Goal: Information Seeking & Learning: Learn about a topic

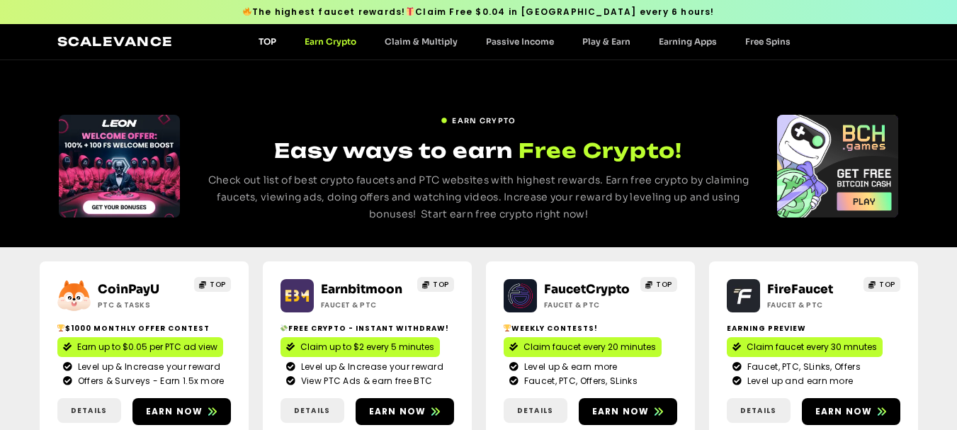
click at [269, 38] on link "TOP" at bounding box center [267, 41] width 46 height 11
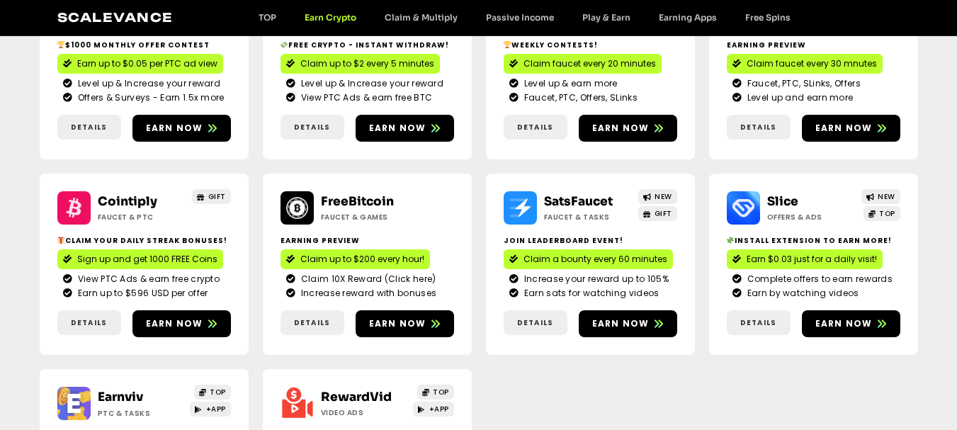
scroll to position [286, 0]
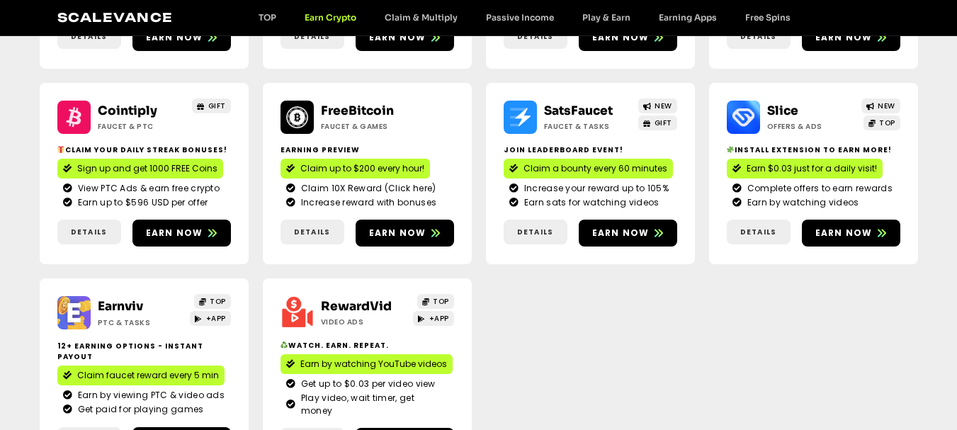
scroll to position [354, 0]
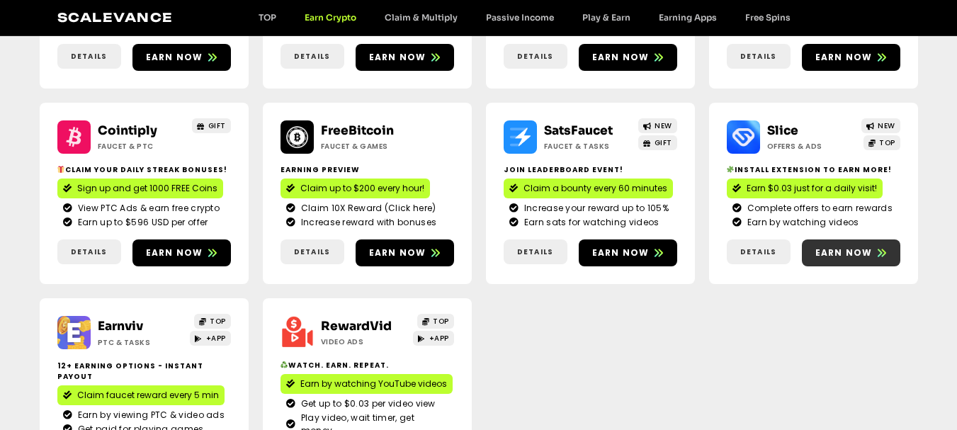
click at [843, 249] on span "Earn now" at bounding box center [844, 253] width 57 height 13
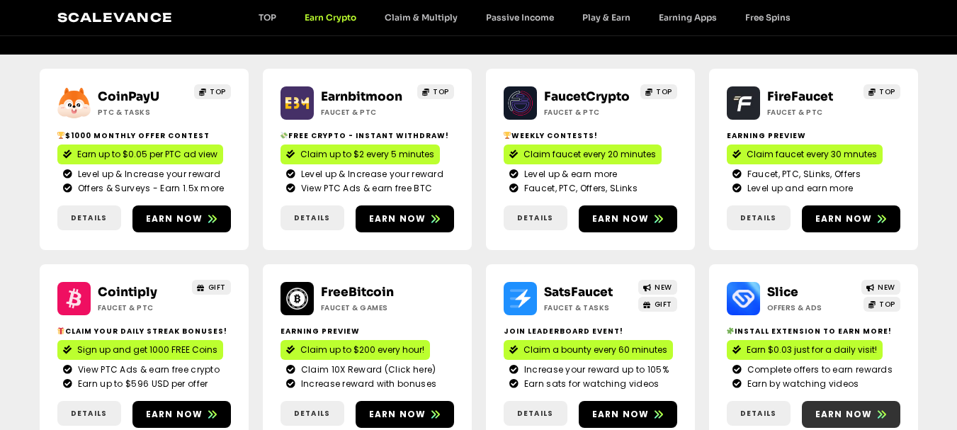
scroll to position [213, 0]
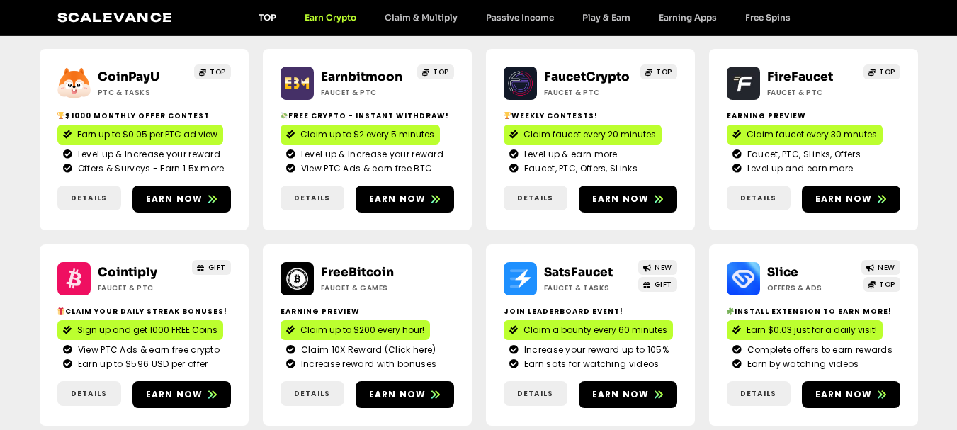
click at [258, 13] on link "TOP" at bounding box center [267, 17] width 46 height 11
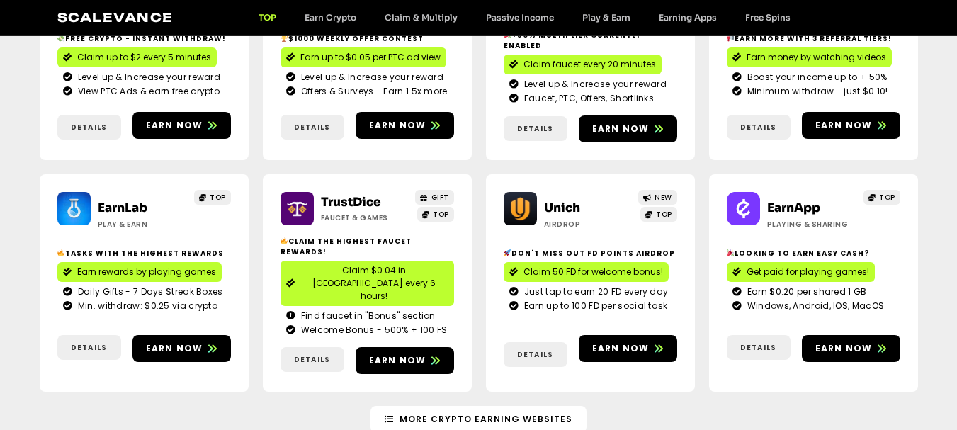
scroll to position [213, 0]
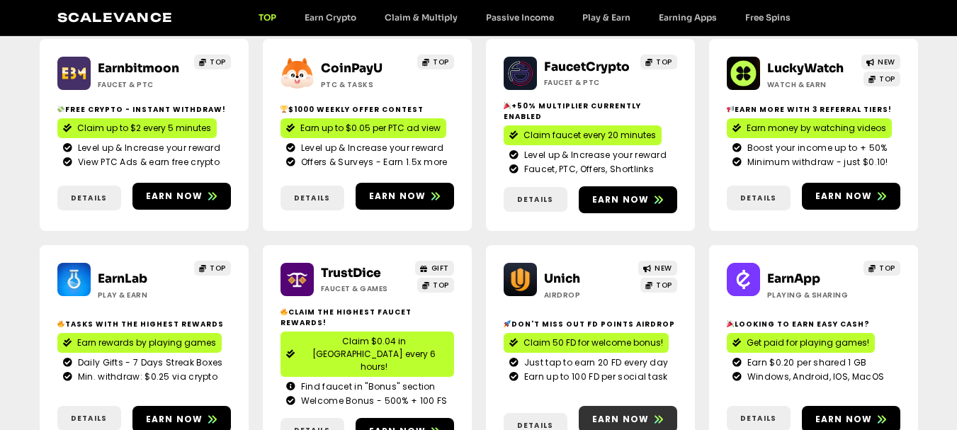
click at [631, 413] on span "Earn now" at bounding box center [620, 419] width 57 height 13
click at [585, 14] on link "Play & Earn" at bounding box center [606, 17] width 77 height 11
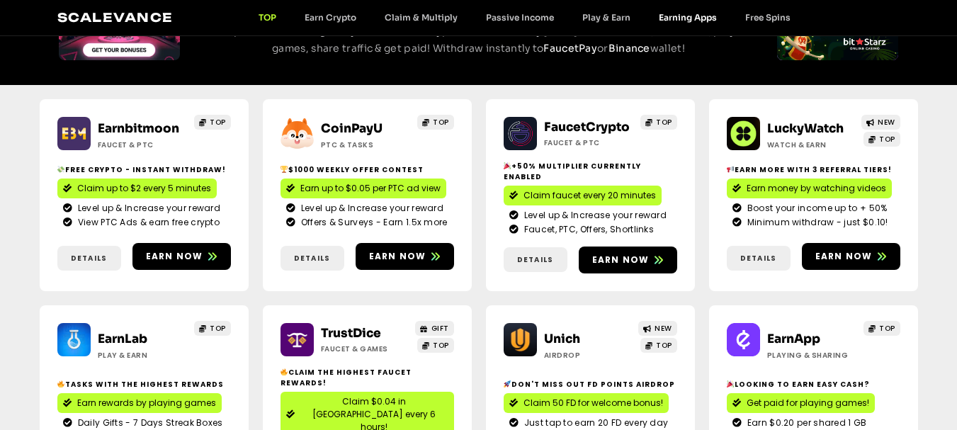
scroll to position [79, 0]
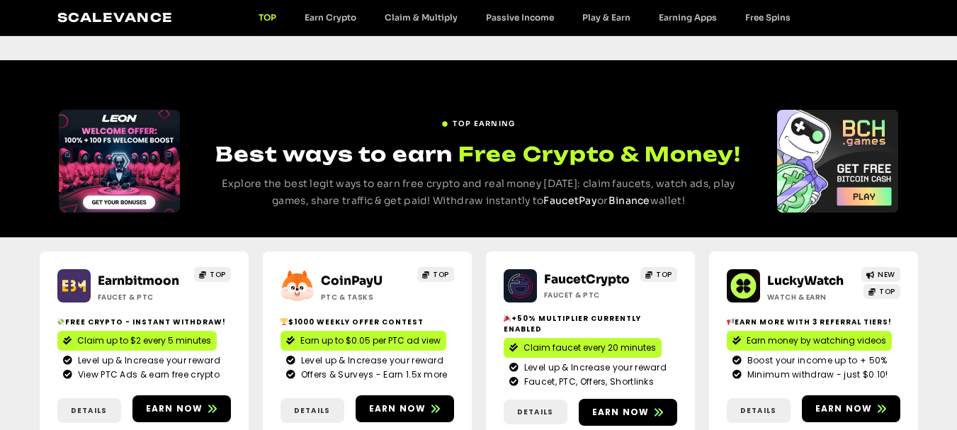
scroll to position [142, 0]
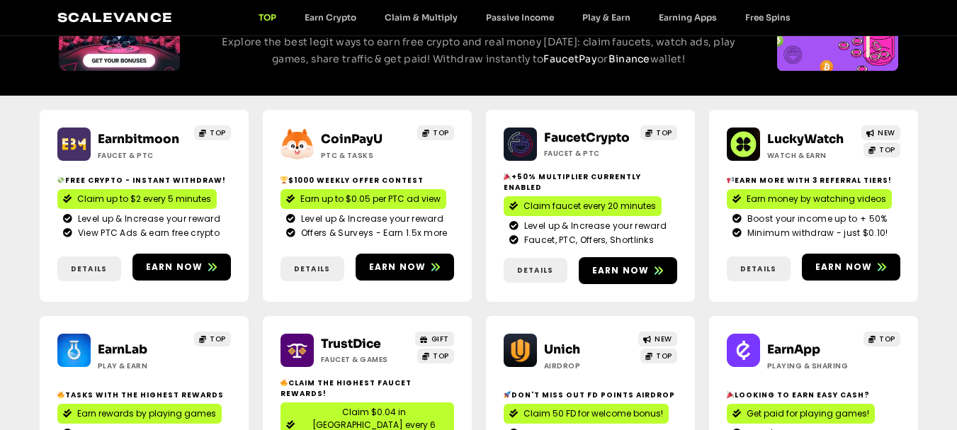
click at [514, 78] on div "TOP EARNING Best ways to earn Free Crypto & Money! Explore the best legit ways …" at bounding box center [478, 7] width 957 height 177
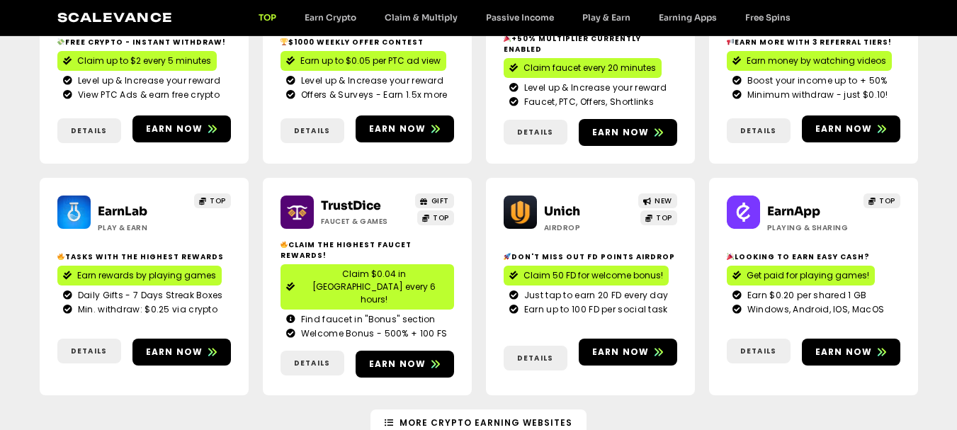
scroll to position [283, 0]
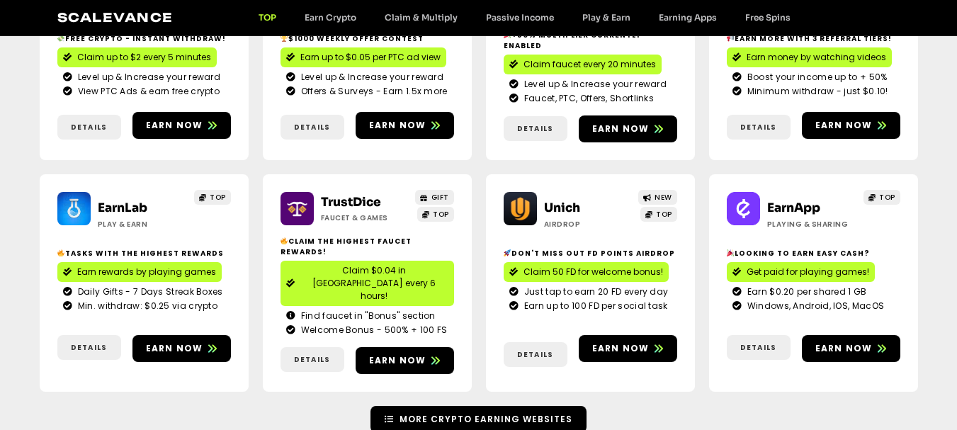
click at [411, 406] on link "More Crypto Earning Websites" at bounding box center [479, 419] width 216 height 27
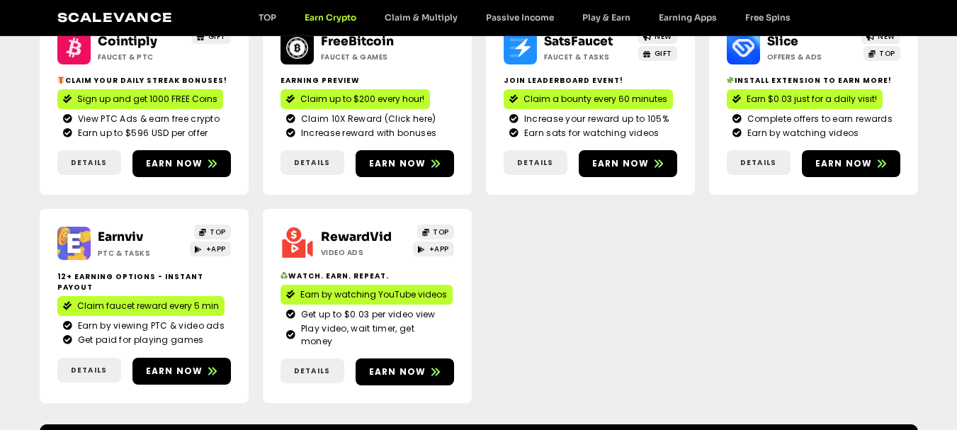
scroll to position [629, 0]
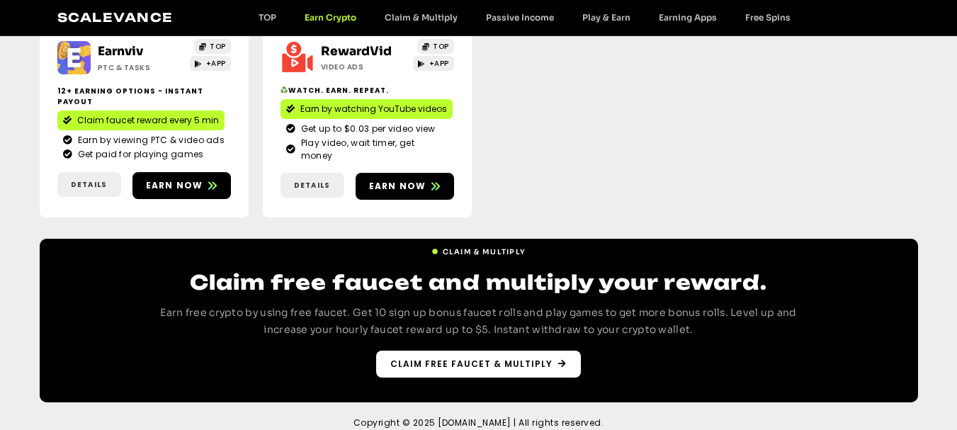
click at [395, 356] on link "Claim free faucet & multiply" at bounding box center [478, 364] width 205 height 27
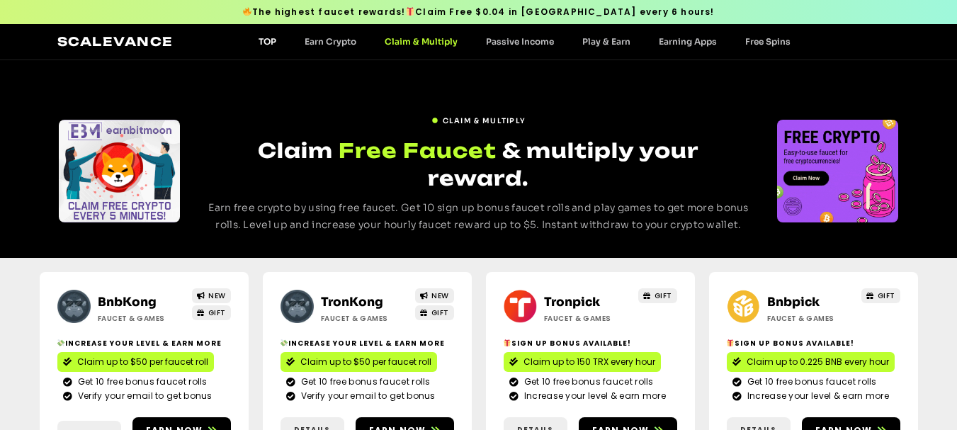
click at [259, 43] on link "TOP" at bounding box center [267, 41] width 46 height 11
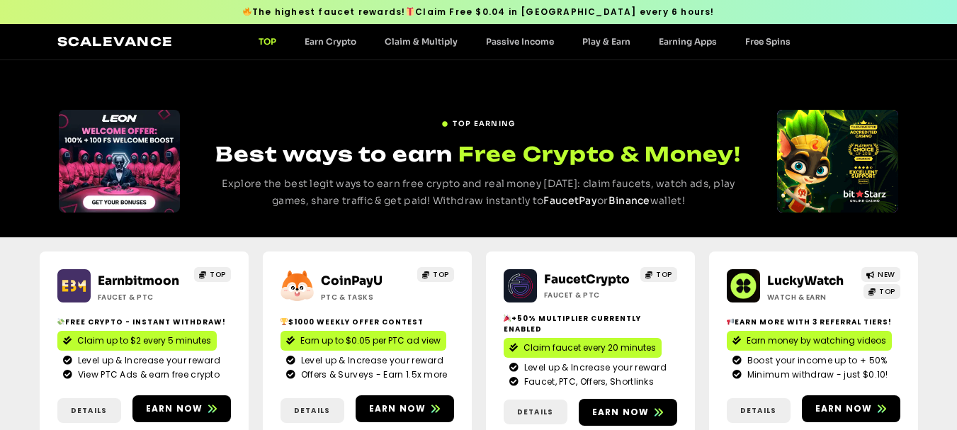
click at [263, 40] on link "TOP" at bounding box center [267, 41] width 46 height 11
click at [332, 34] on div "Scalevance TOP Earn Crypto Claim & Multiply Passive Income Play & Earn Earning …" at bounding box center [478, 42] width 843 height 18
click at [339, 43] on link "Earn Crypto" at bounding box center [331, 41] width 80 height 11
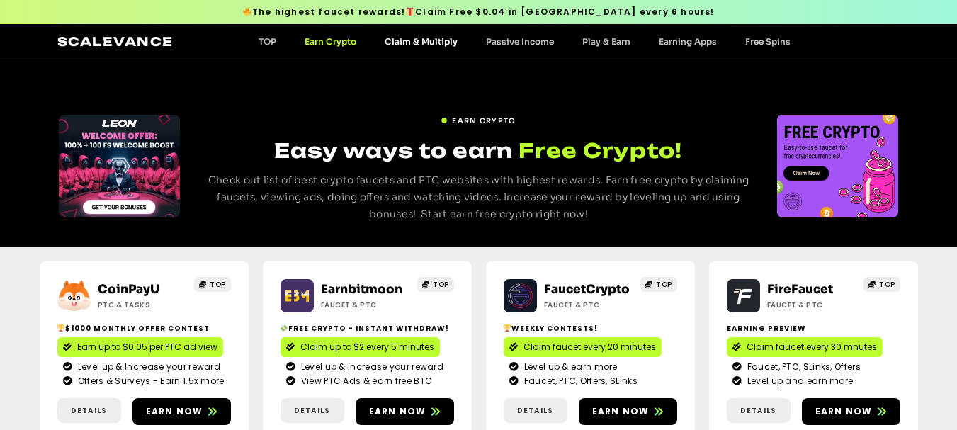
click at [402, 46] on link "Claim & Multiply" at bounding box center [421, 41] width 101 height 11
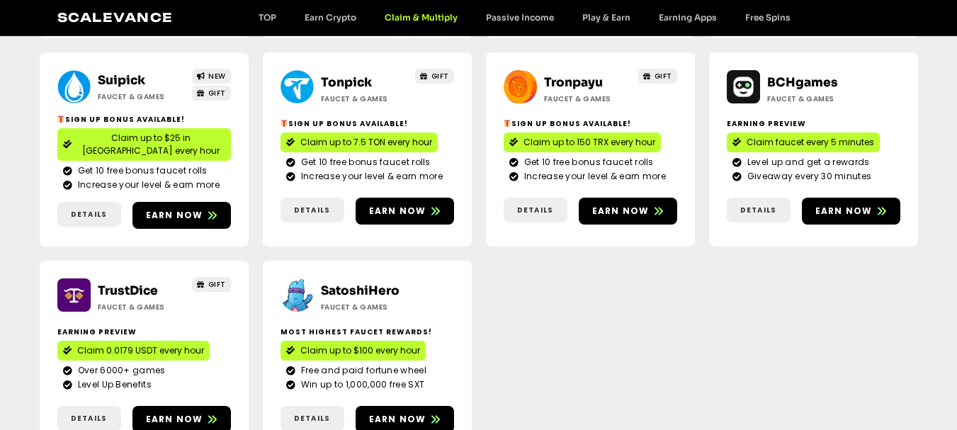
scroll to position [638, 0]
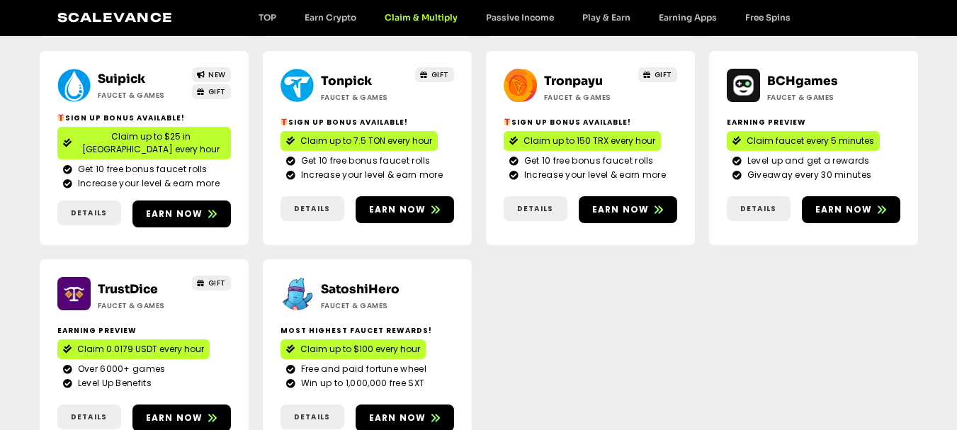
click at [381, 343] on span "Claim up to $100 every hour" at bounding box center [360, 349] width 120 height 13
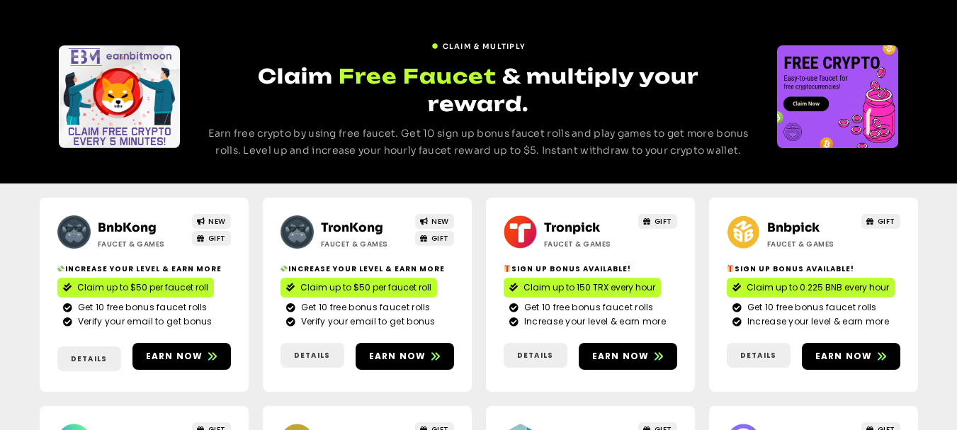
scroll to position [0, 0]
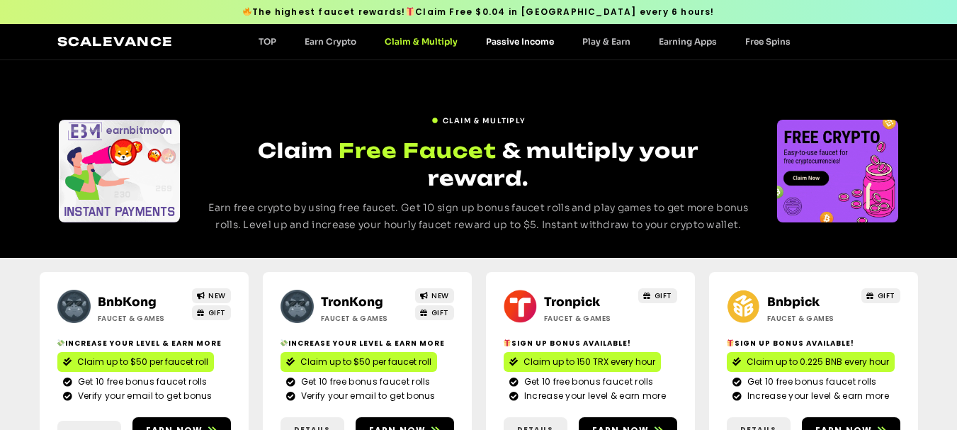
click at [526, 43] on link "Passive Income" at bounding box center [520, 41] width 96 height 11
click at [512, 39] on link "Passive Income" at bounding box center [520, 41] width 96 height 11
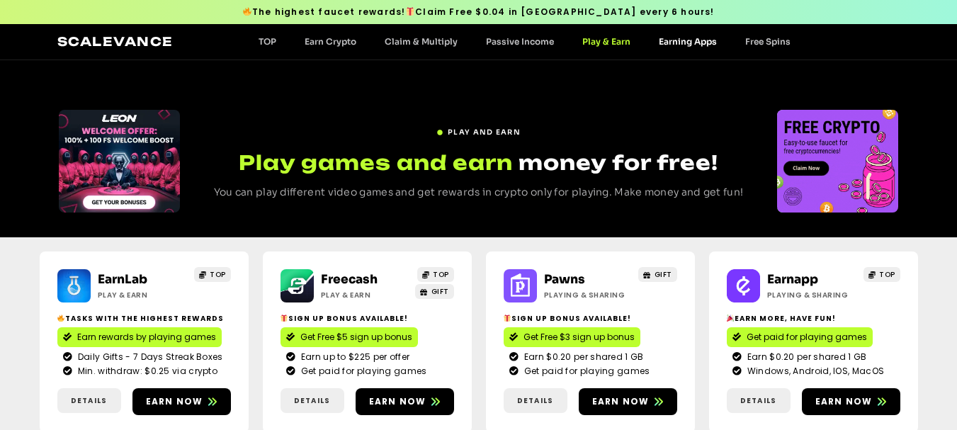
click at [694, 41] on link "Earning Apps" at bounding box center [688, 41] width 86 height 11
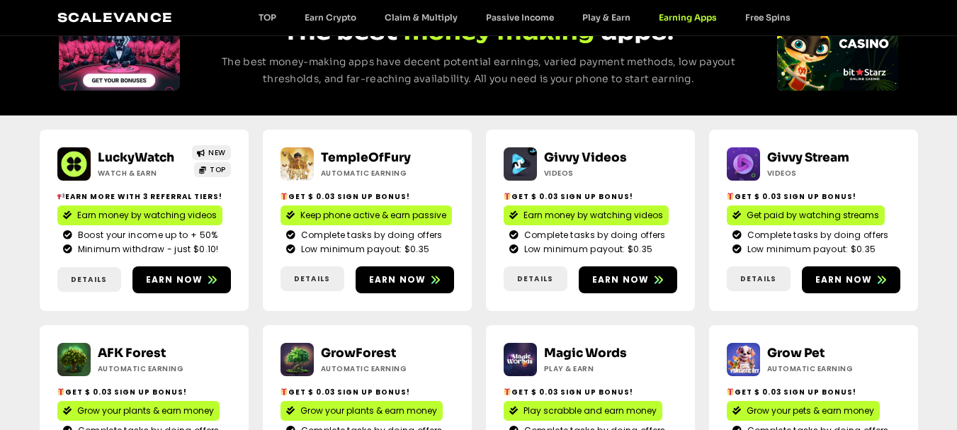
scroll to position [142, 0]
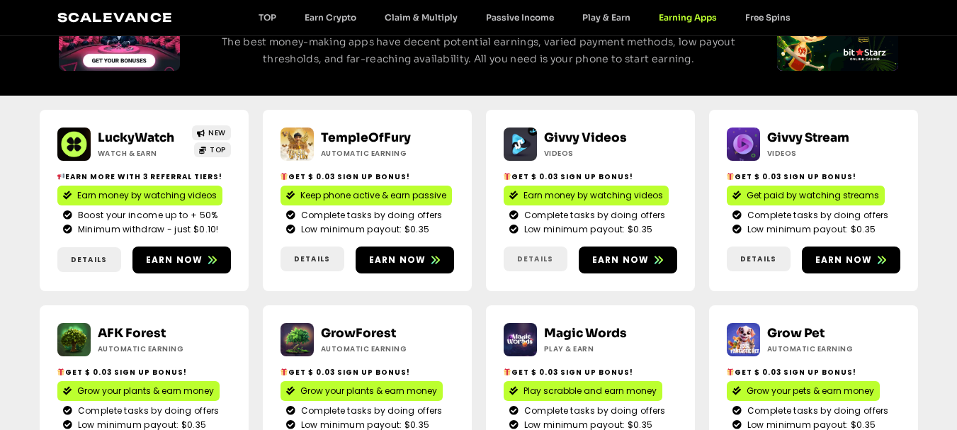
click at [558, 254] on span "Details" at bounding box center [536, 259] width 64 height 11
click at [534, 263] on span "Details" at bounding box center [535, 259] width 36 height 11
click at [765, 261] on span "Details" at bounding box center [758, 259] width 36 height 11
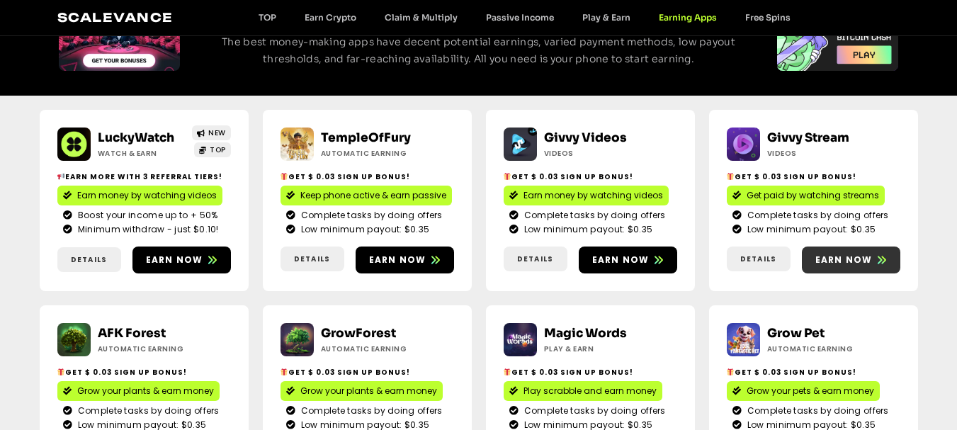
click at [826, 264] on span "Earn now" at bounding box center [844, 260] width 57 height 13
